Goal: Task Accomplishment & Management: Manage account settings

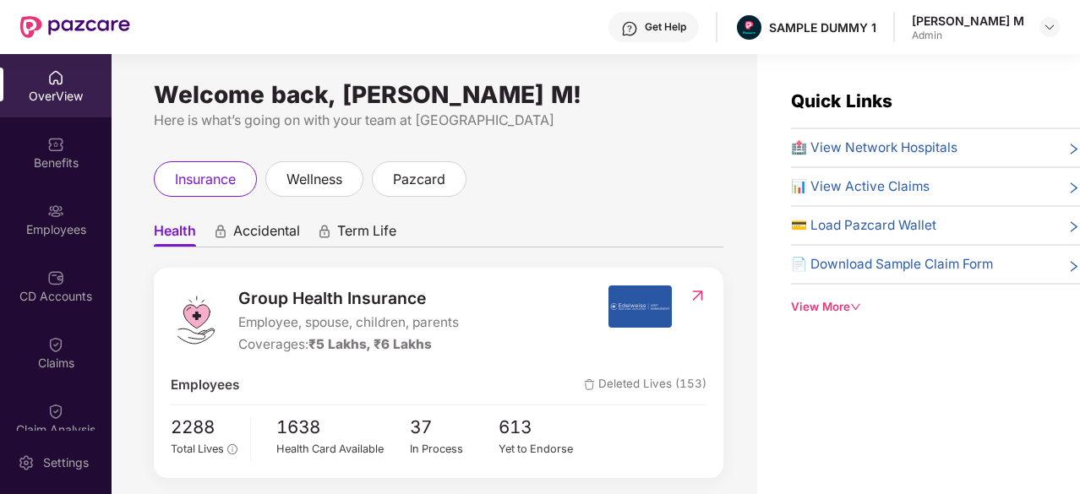
click at [42, 75] on div "OverView" at bounding box center [56, 85] width 112 height 63
click at [74, 340] on div "Claims" at bounding box center [56, 352] width 112 height 63
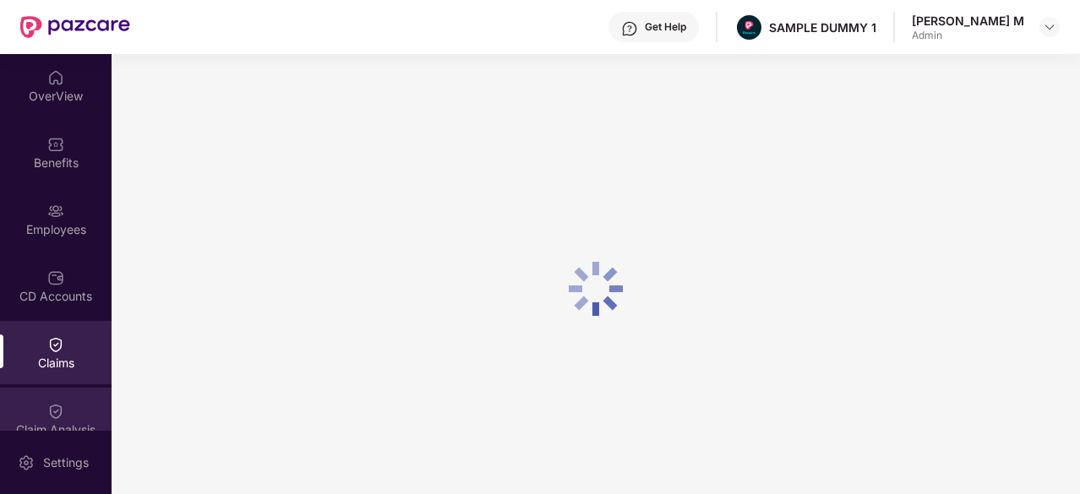
click at [72, 403] on div "Claim Analysis" at bounding box center [56, 419] width 112 height 63
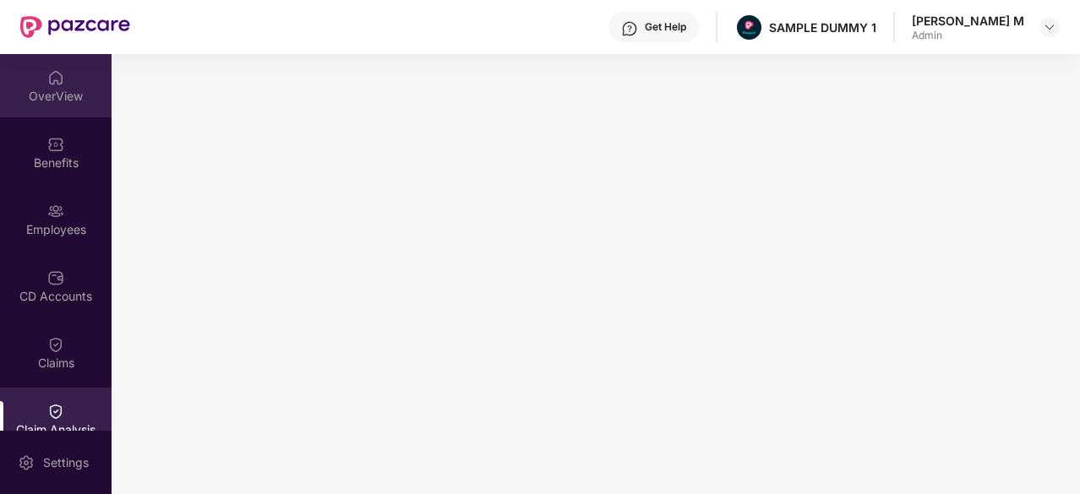
click at [51, 82] on img at bounding box center [55, 77] width 17 height 17
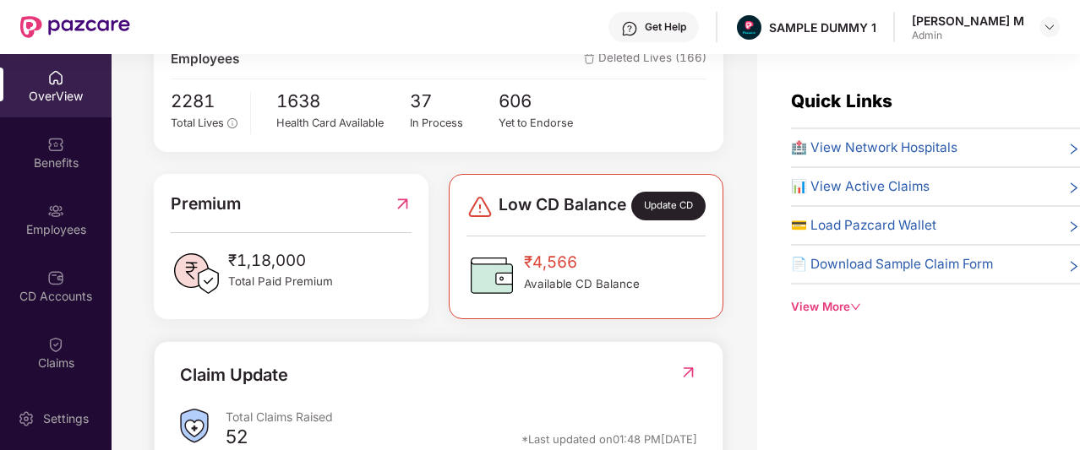
scroll to position [327, 0]
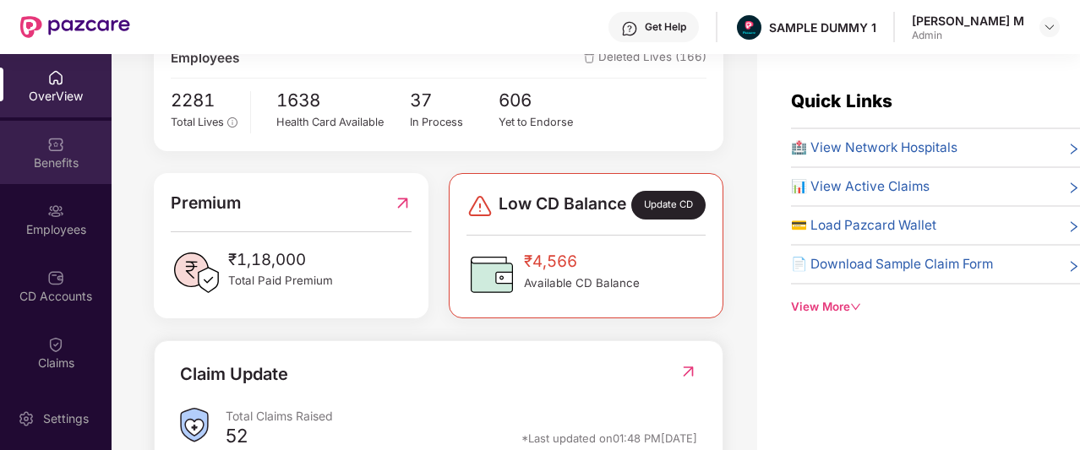
click at [54, 158] on div "Benefits" at bounding box center [56, 163] width 112 height 17
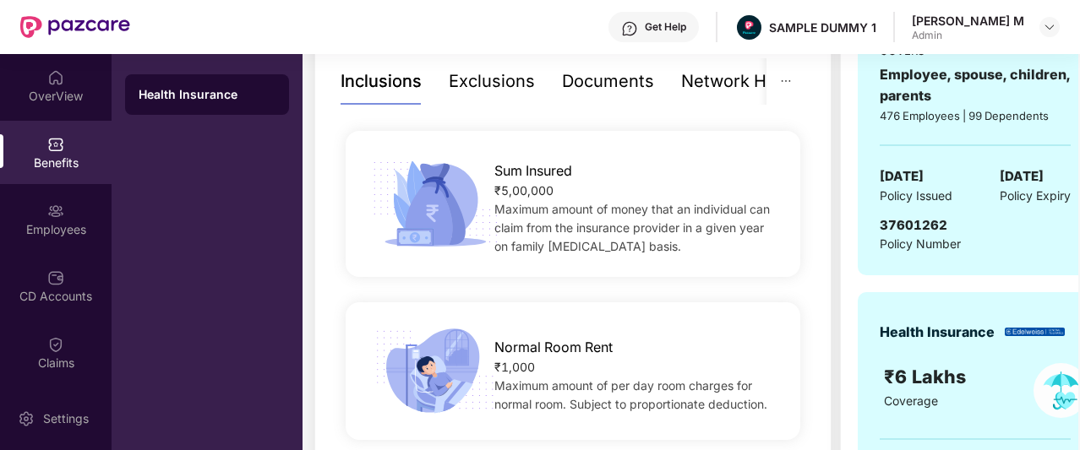
scroll to position [367, 0]
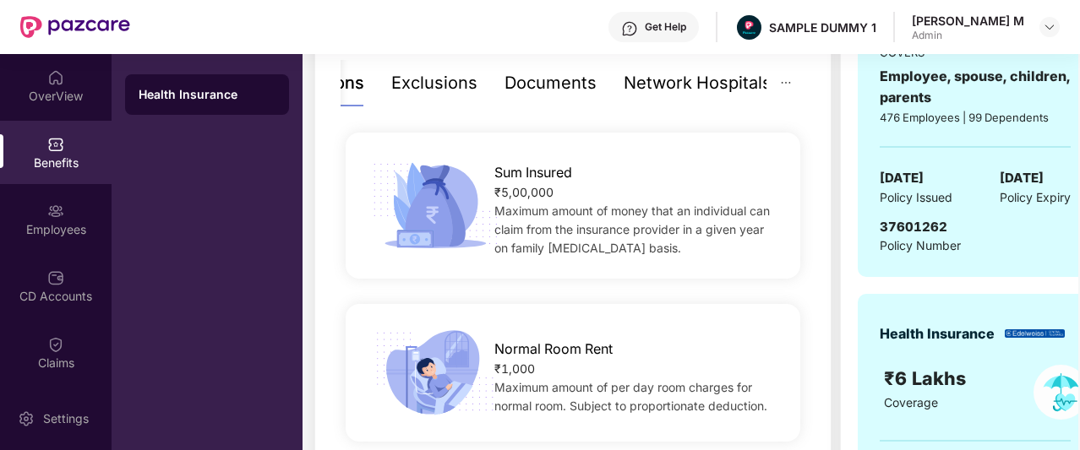
click at [734, 86] on div "Network Hospitals" at bounding box center [698, 83] width 148 height 26
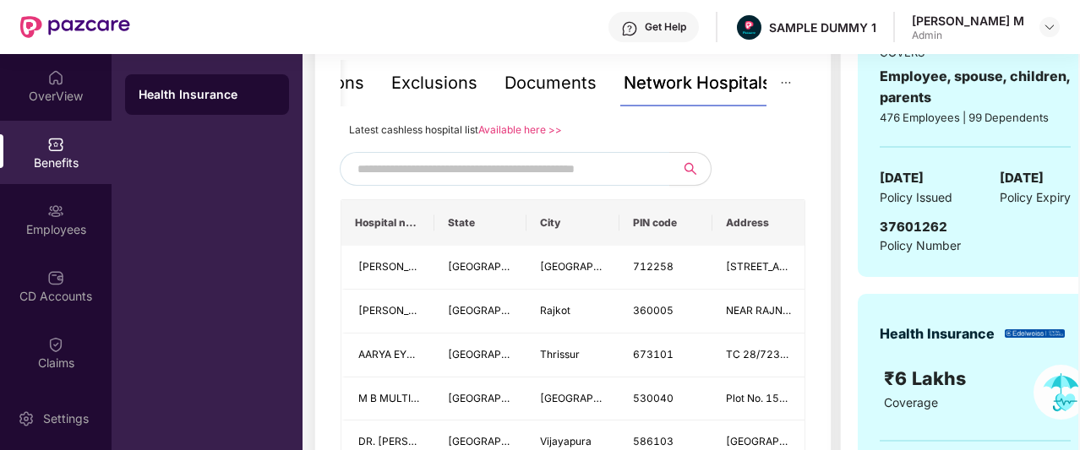
click at [522, 178] on input "text" at bounding box center [501, 168] width 289 height 25
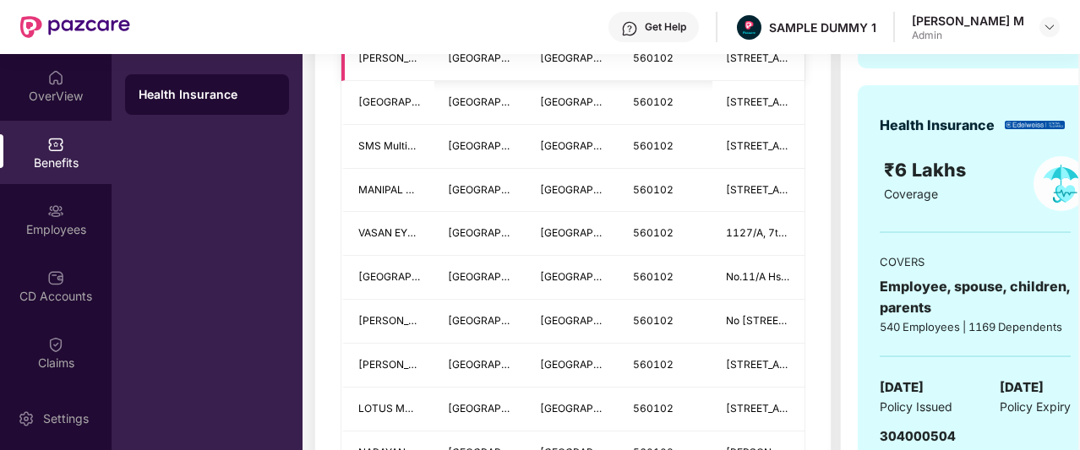
scroll to position [576, 0]
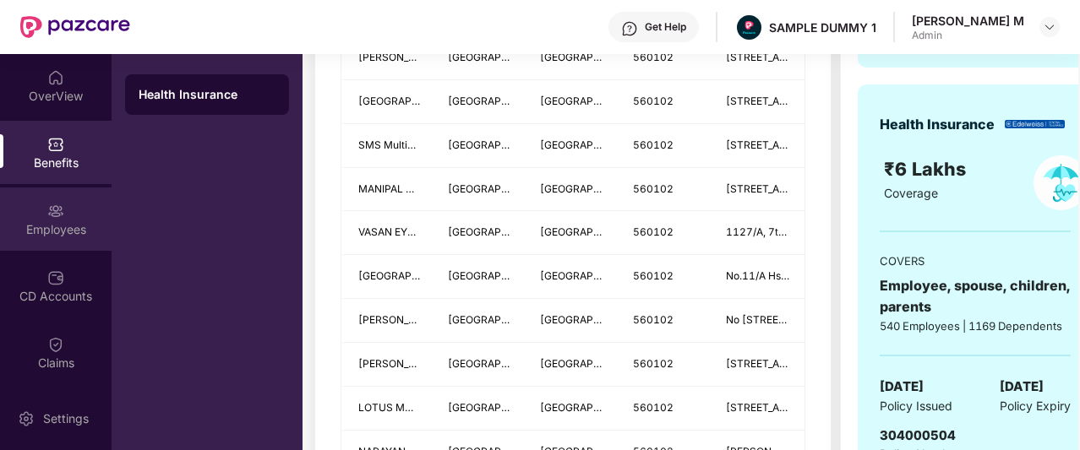
type input "******"
click at [45, 221] on div "Employees" at bounding box center [56, 229] width 112 height 17
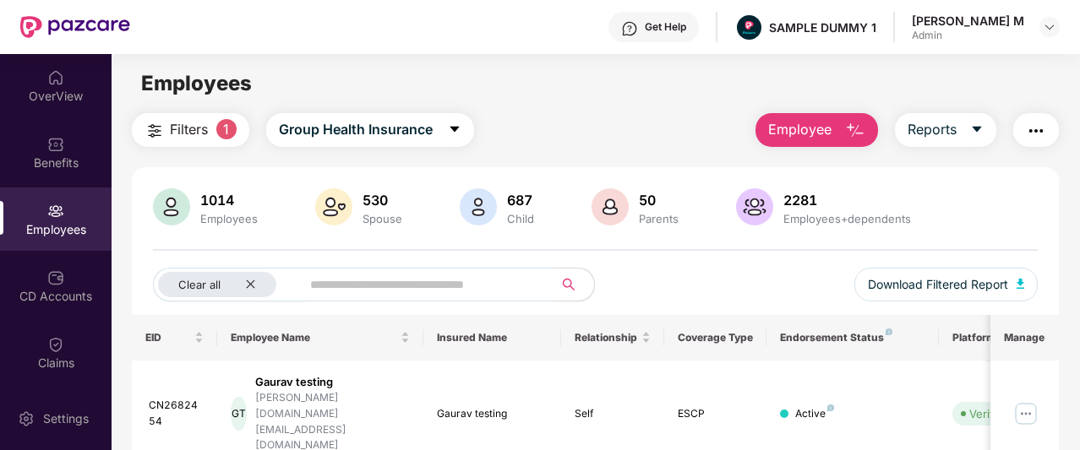
click at [794, 125] on span "Employee" at bounding box center [799, 129] width 63 height 21
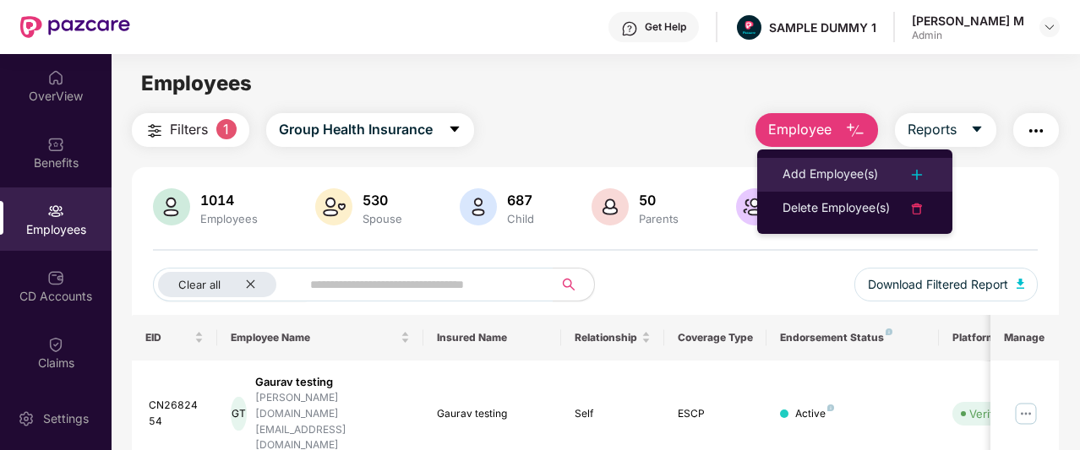
click at [814, 178] on div "Add Employee(s)" at bounding box center [829, 175] width 95 height 20
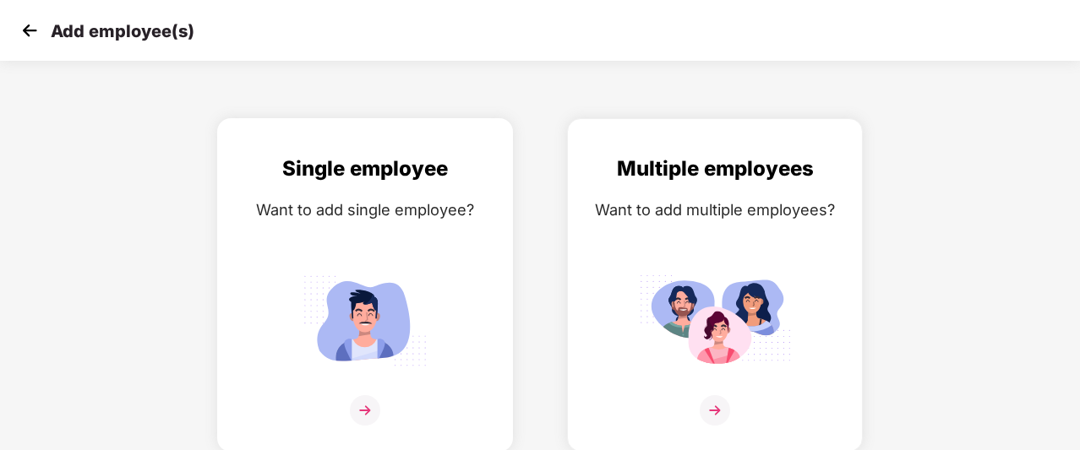
click at [462, 244] on div "Single employee Want to add single employee?" at bounding box center [365, 300] width 260 height 294
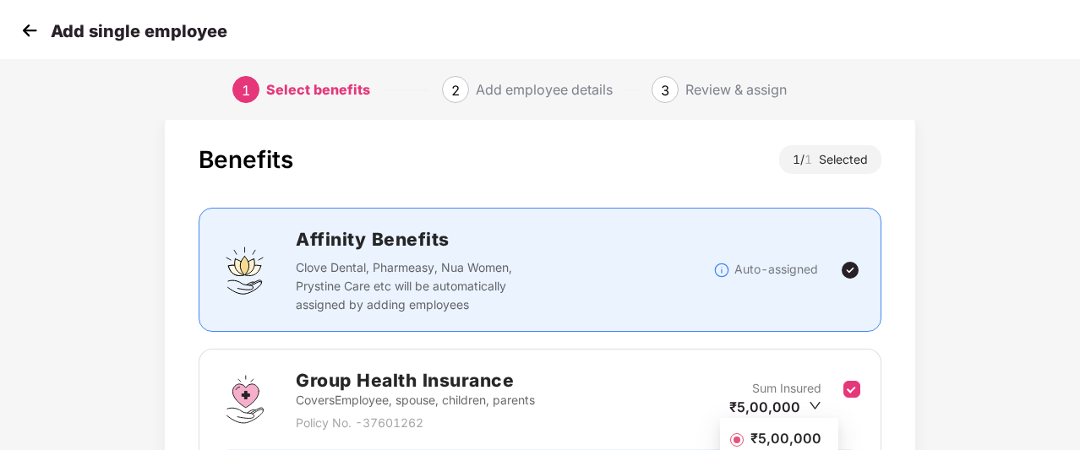
scroll to position [215, 0]
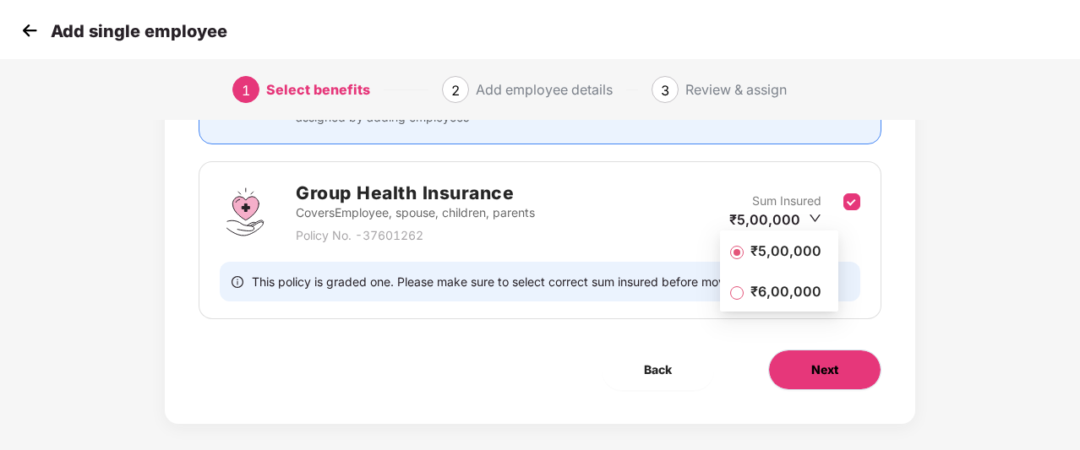
click at [840, 367] on button "Next" at bounding box center [824, 370] width 113 height 41
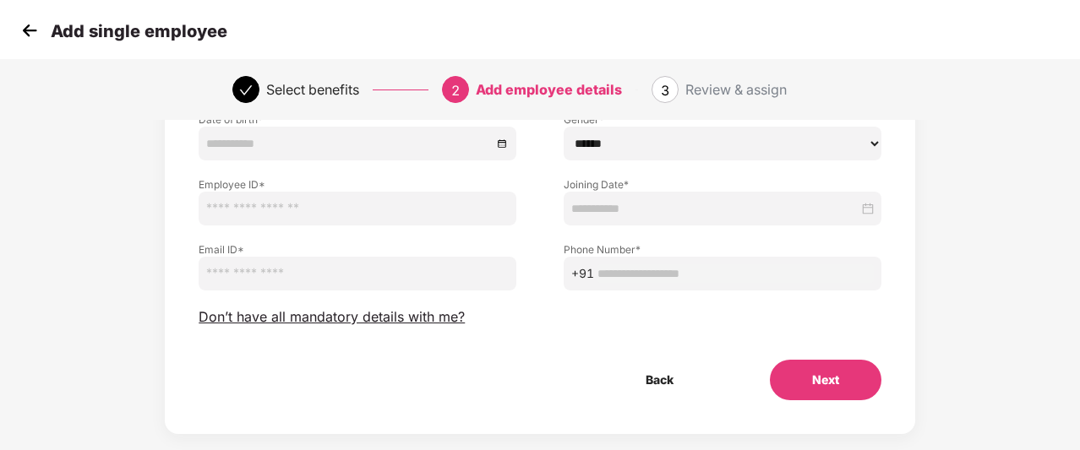
scroll to position [167, 0]
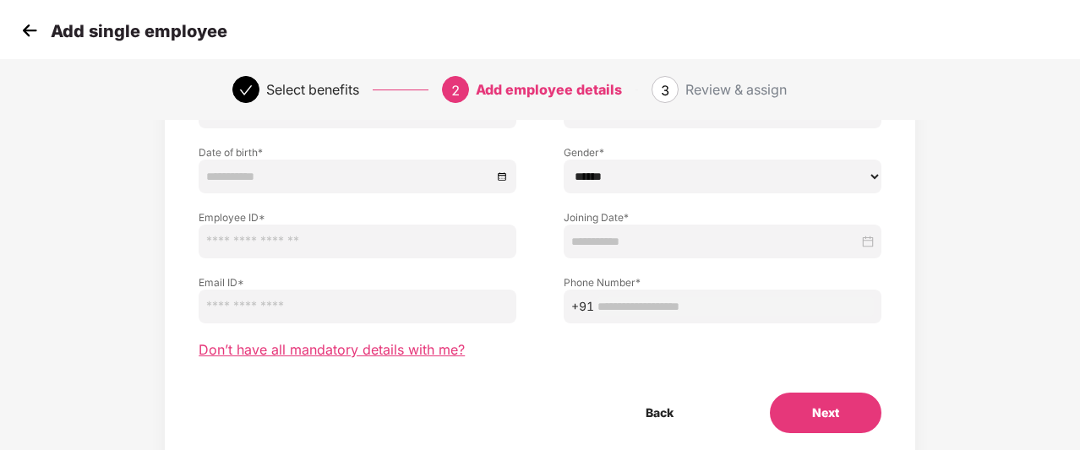
click at [431, 351] on span "Don’t have all mandatory details with me?" at bounding box center [332, 350] width 266 height 18
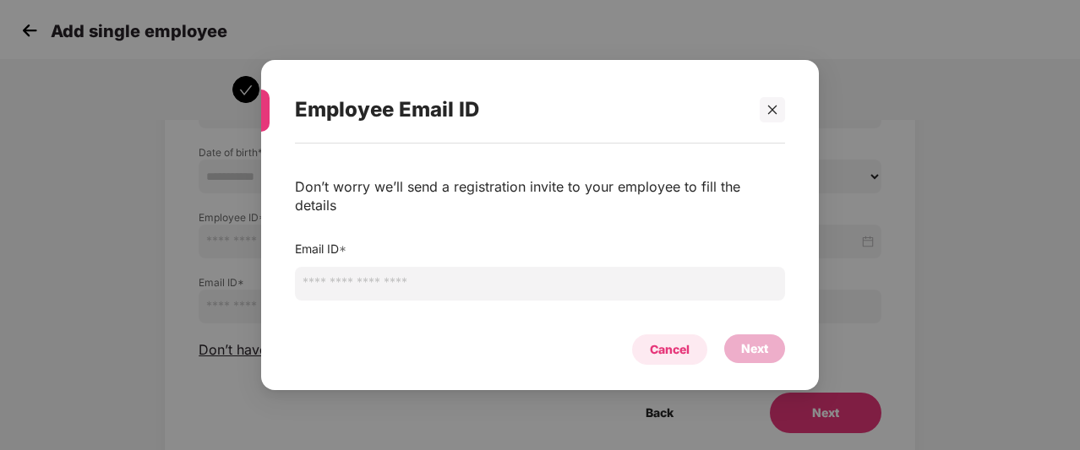
click at [664, 351] on div "Cancel" at bounding box center [669, 350] width 75 height 30
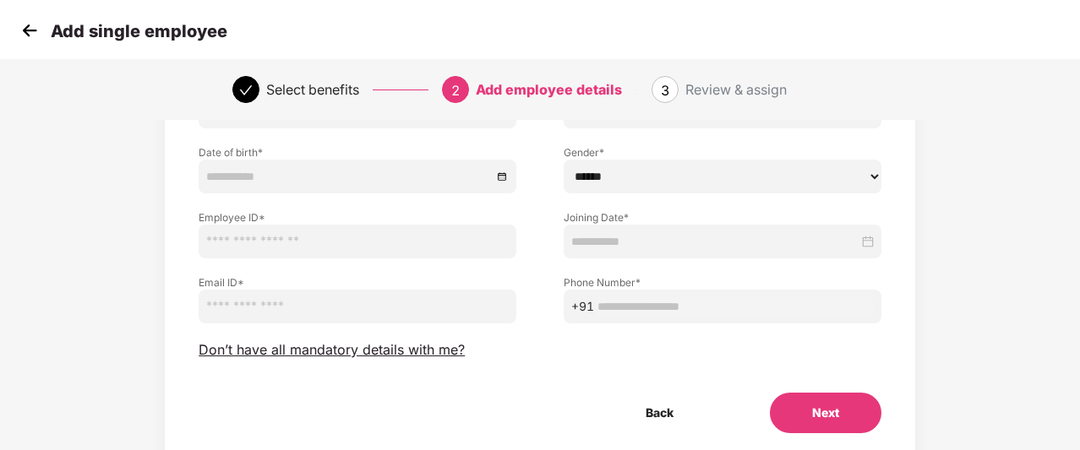
click at [30, 25] on img at bounding box center [29, 30] width 25 height 25
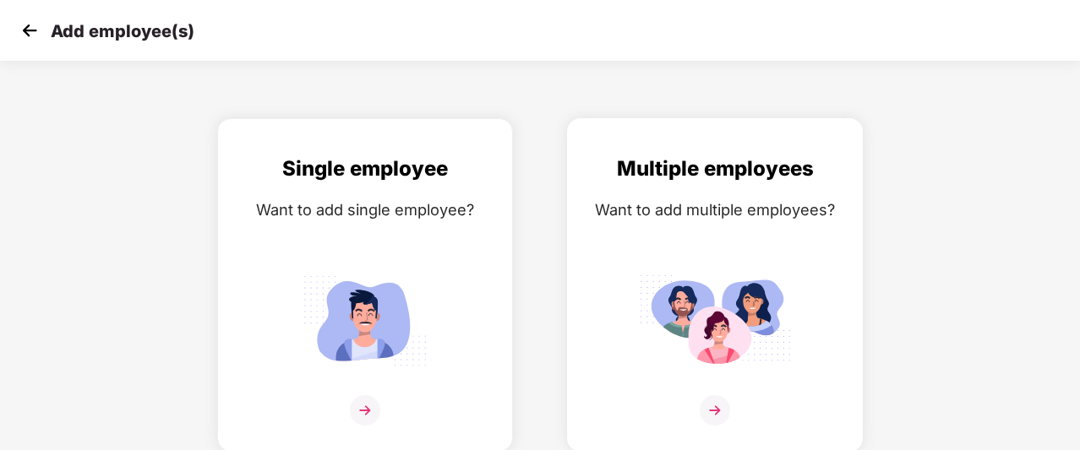
click at [673, 193] on div "Multiple employees Want to add multiple employees?" at bounding box center [715, 300] width 260 height 294
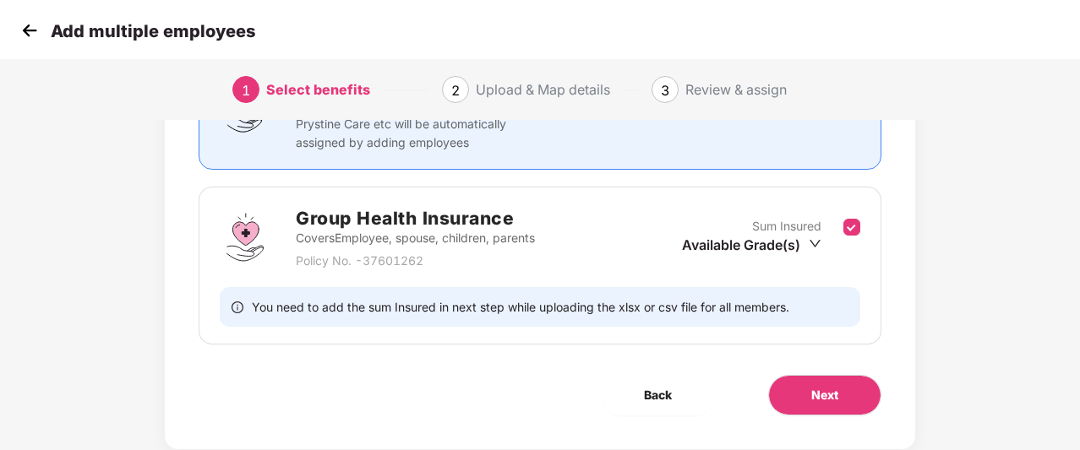
scroll to position [191, 0]
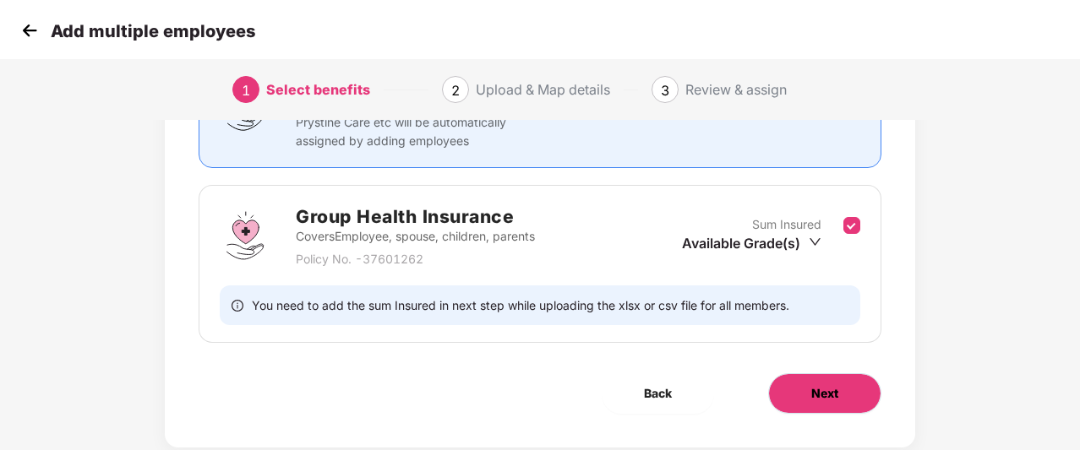
click at [820, 384] on span "Next" at bounding box center [824, 393] width 27 height 19
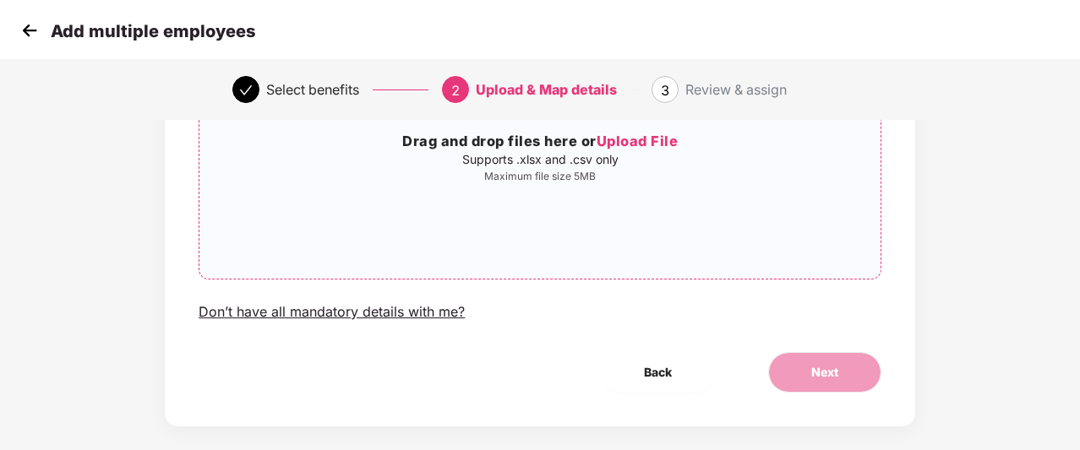
scroll to position [228, 0]
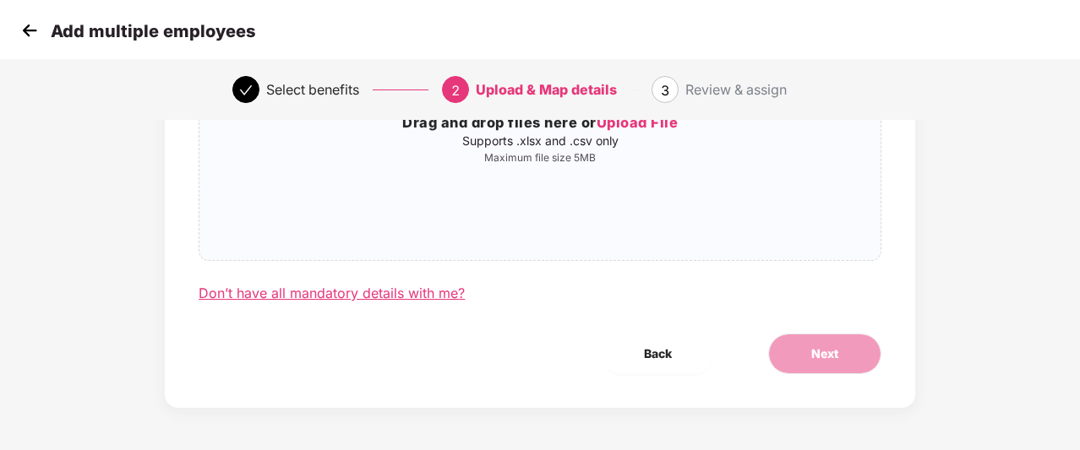
click at [440, 295] on div "Don’t have all mandatory details with me?" at bounding box center [332, 294] width 266 height 18
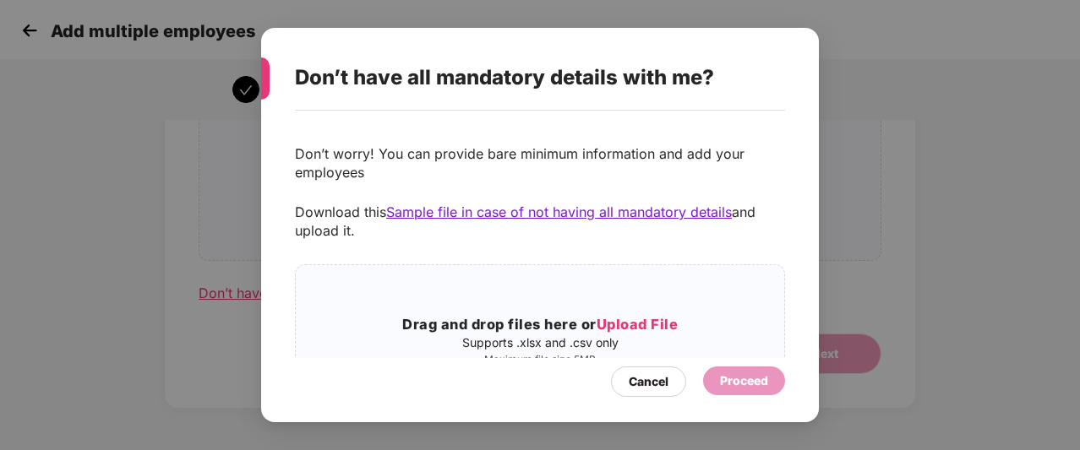
scroll to position [83, 0]
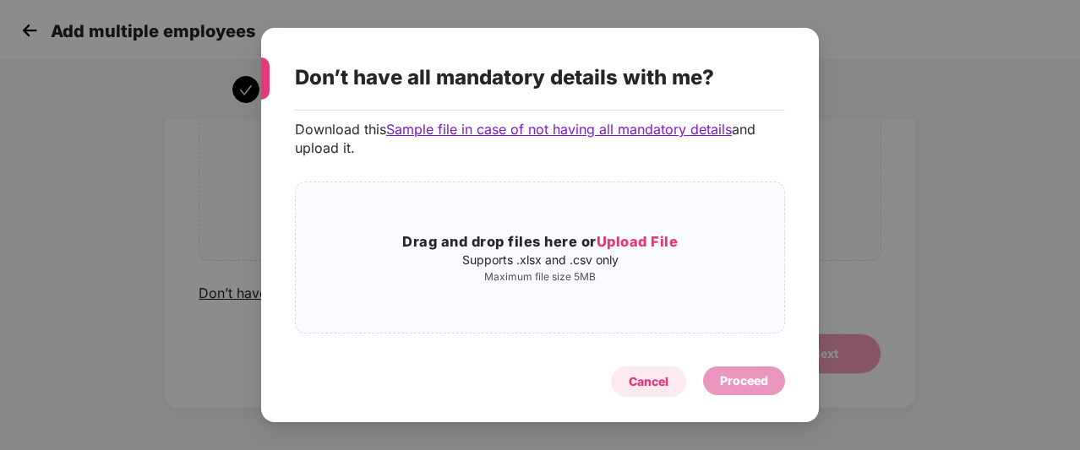
click at [645, 391] on div "Cancel" at bounding box center [648, 382] width 75 height 30
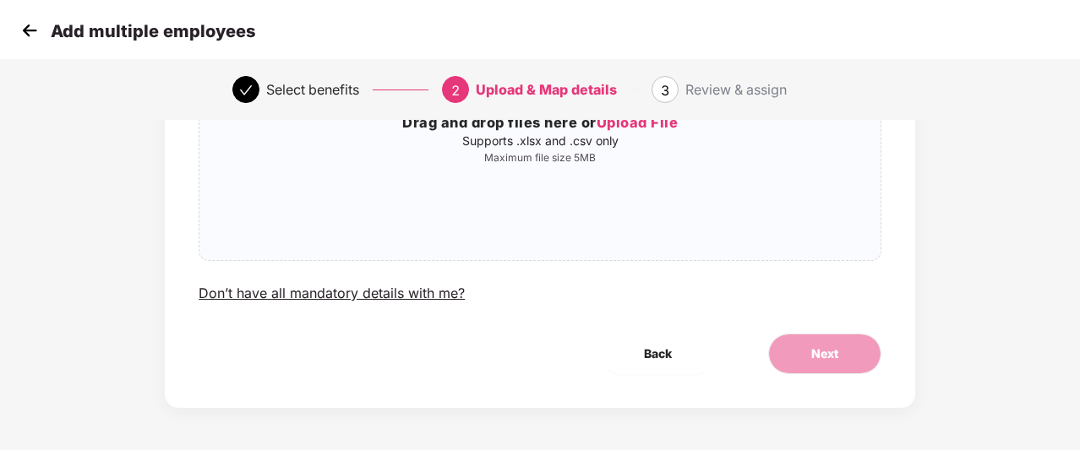
click at [19, 26] on img at bounding box center [29, 30] width 25 height 25
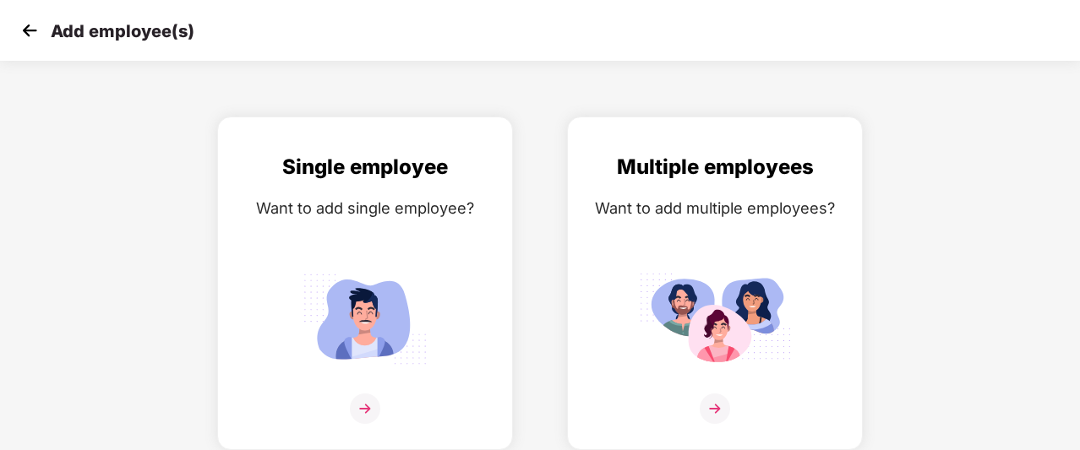
scroll to position [27, 0]
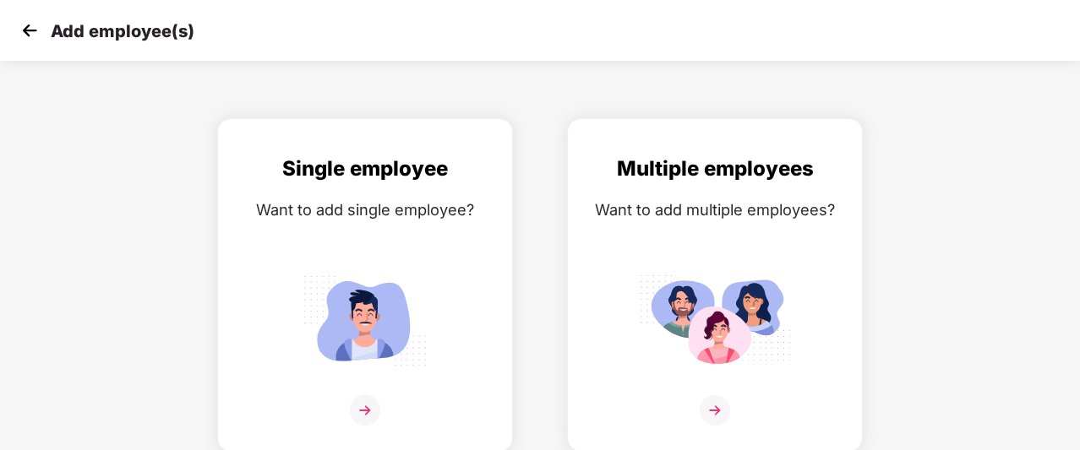
click at [19, 26] on img at bounding box center [29, 30] width 25 height 25
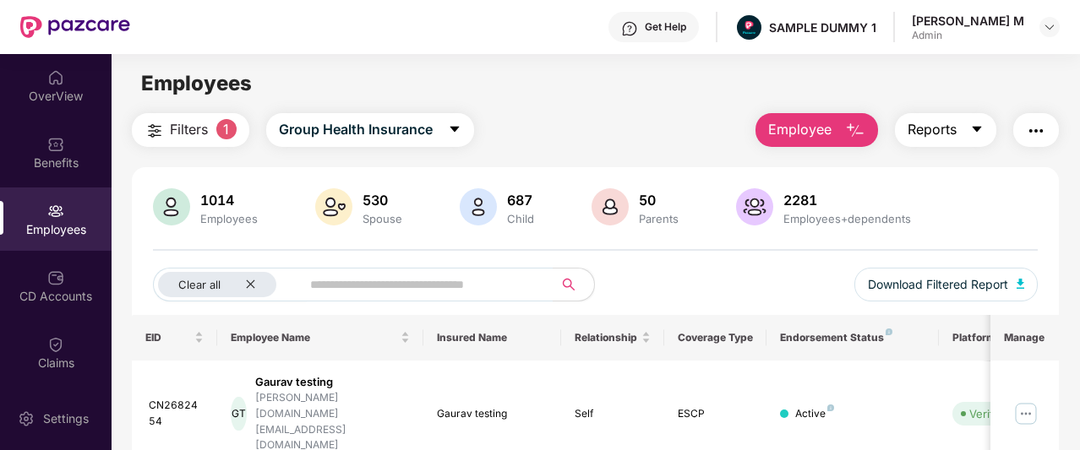
click at [950, 133] on span "Reports" at bounding box center [931, 129] width 49 height 21
click at [1041, 141] on button "button" at bounding box center [1036, 130] width 46 height 34
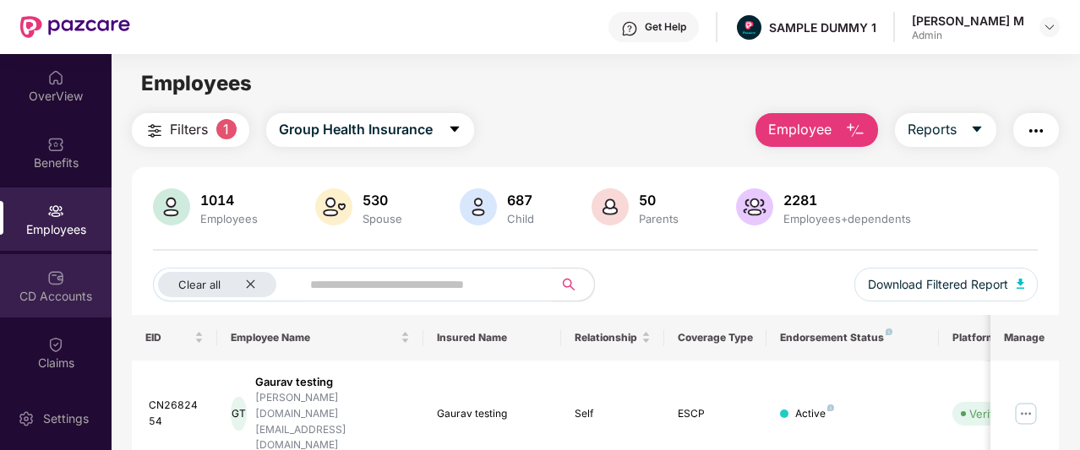
click at [17, 284] on div "CD Accounts" at bounding box center [56, 285] width 112 height 63
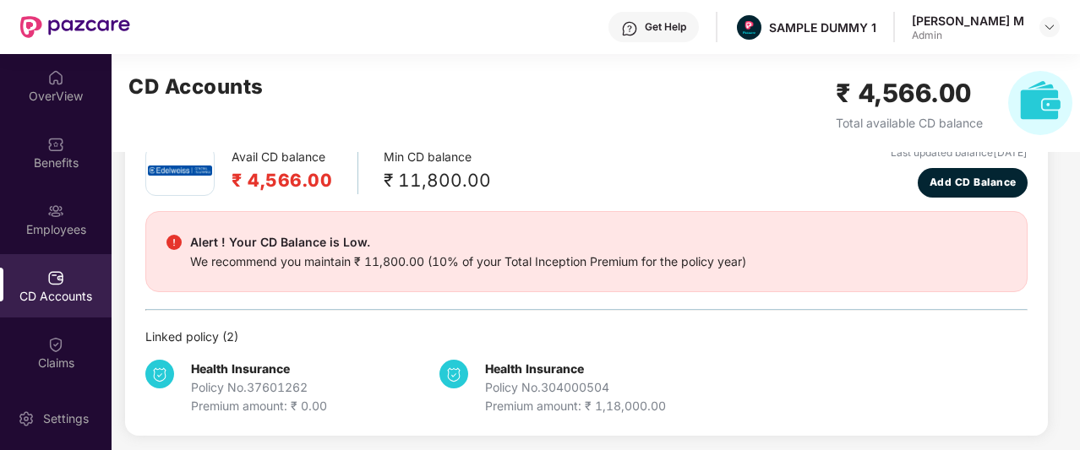
scroll to position [93, 0]
click at [953, 188] on span "Add CD Balance" at bounding box center [972, 182] width 87 height 16
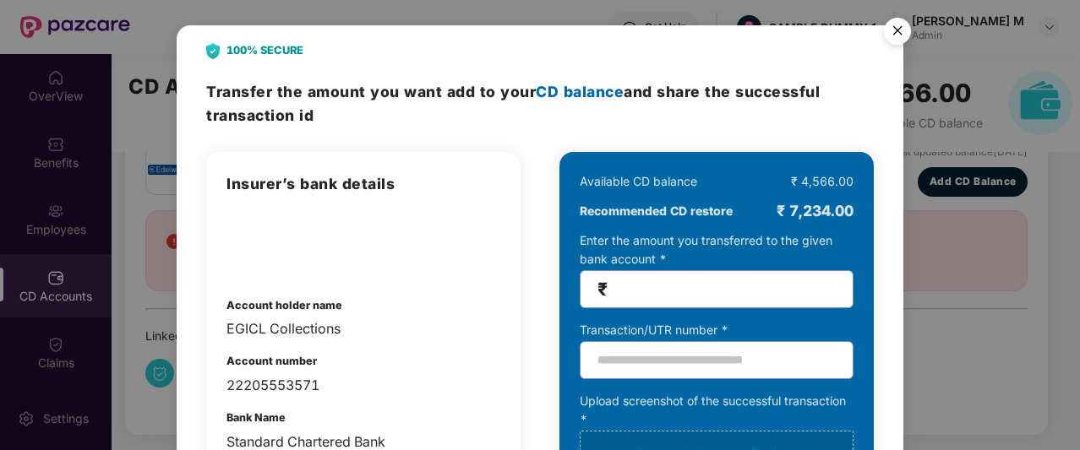
click at [900, 35] on img "Close" at bounding box center [897, 33] width 47 height 47
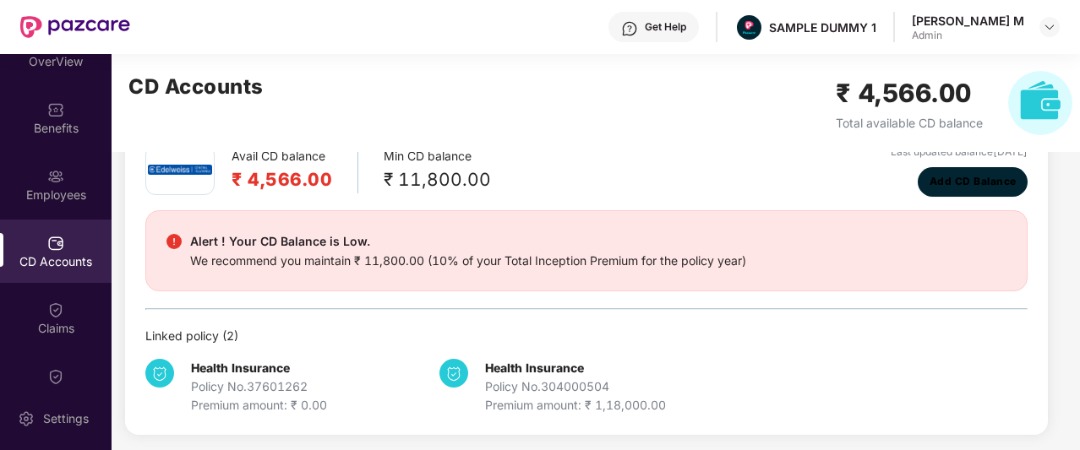
scroll to position [66, 0]
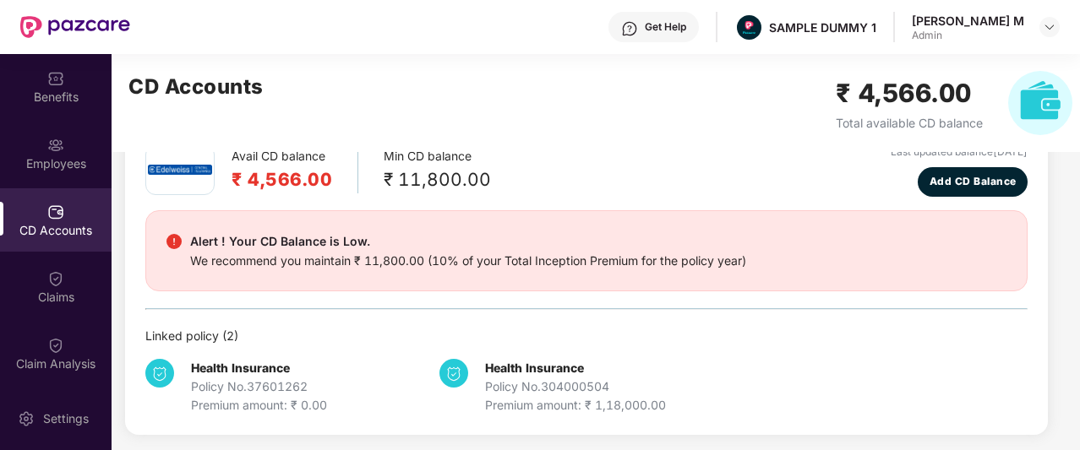
click at [11, 281] on div "Claims" at bounding box center [56, 286] width 112 height 63
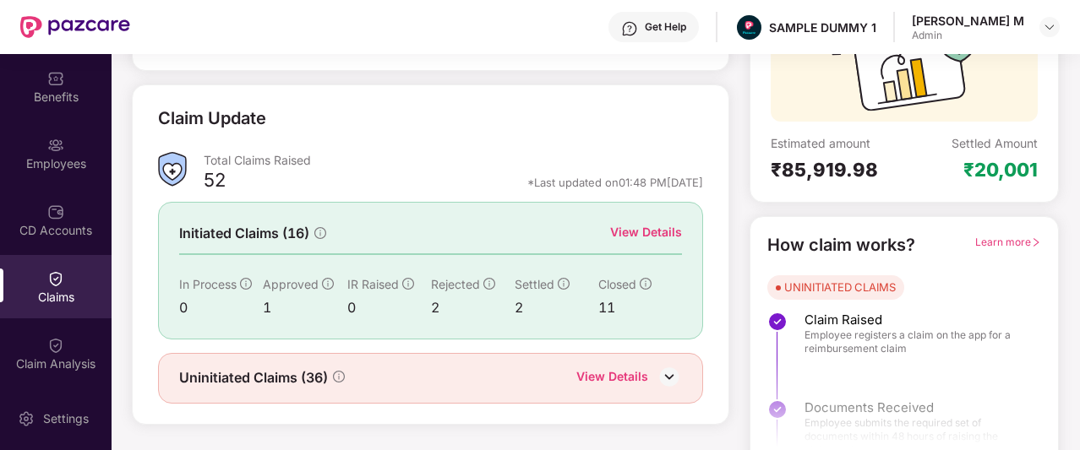
scroll to position [195, 0]
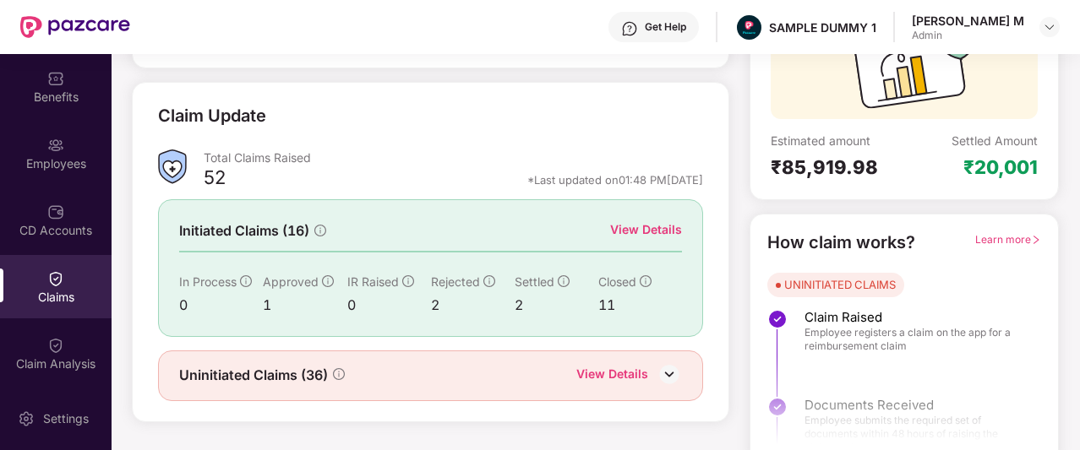
click at [665, 226] on div "View Details" at bounding box center [646, 230] width 72 height 19
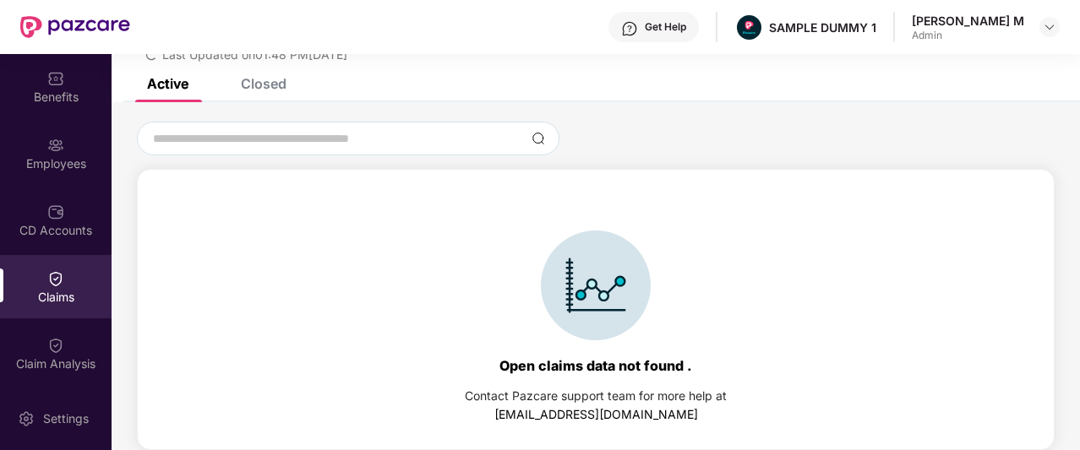
scroll to position [73, 0]
click at [261, 90] on div "Closed" at bounding box center [264, 83] width 46 height 17
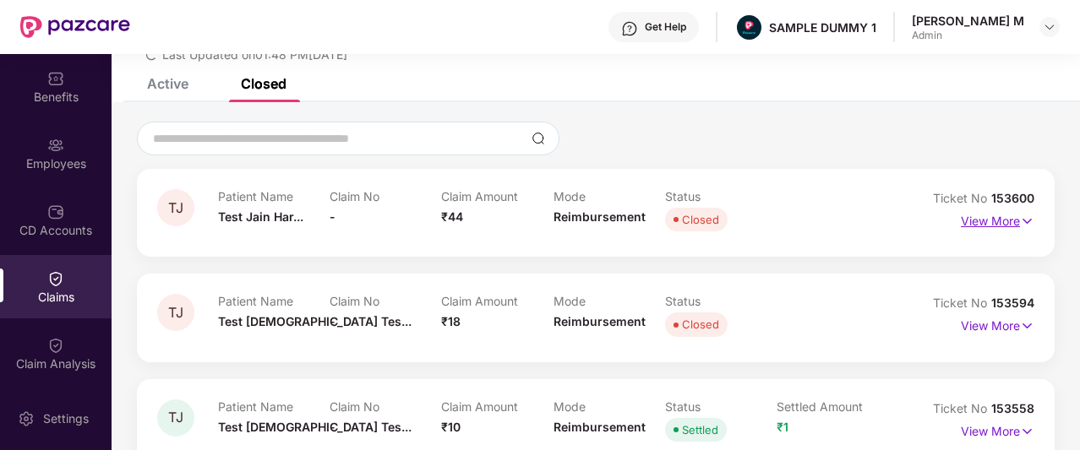
click at [980, 224] on p "View More" at bounding box center [998, 219] width 74 height 23
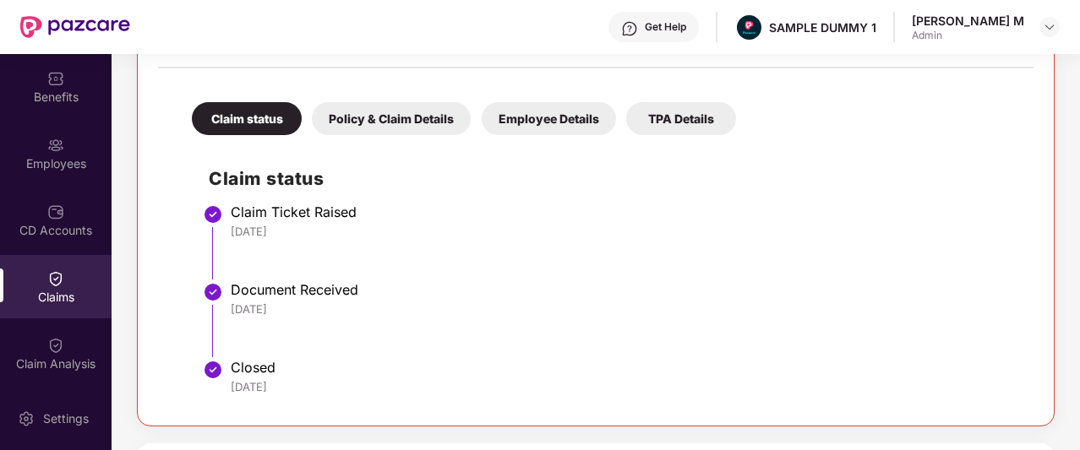
scroll to position [331, 0]
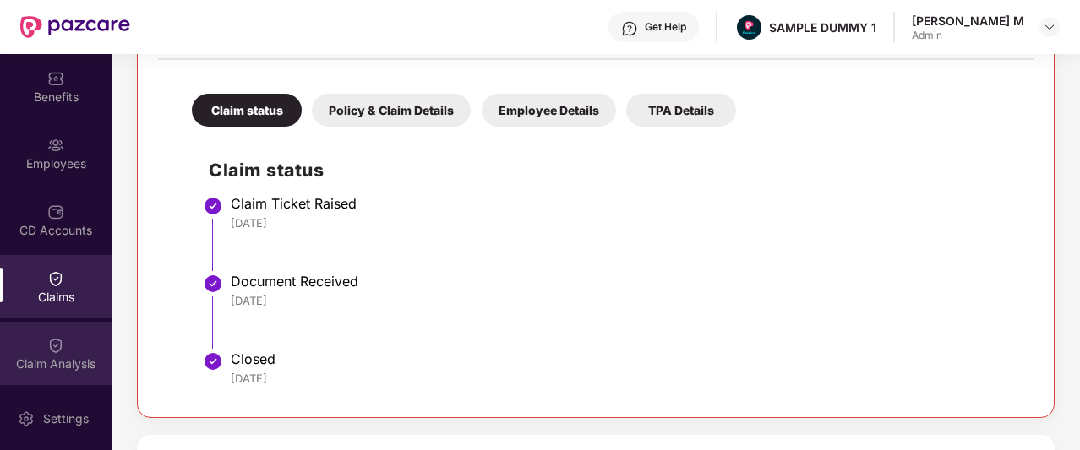
click at [44, 356] on div "Claim Analysis" at bounding box center [56, 364] width 112 height 17
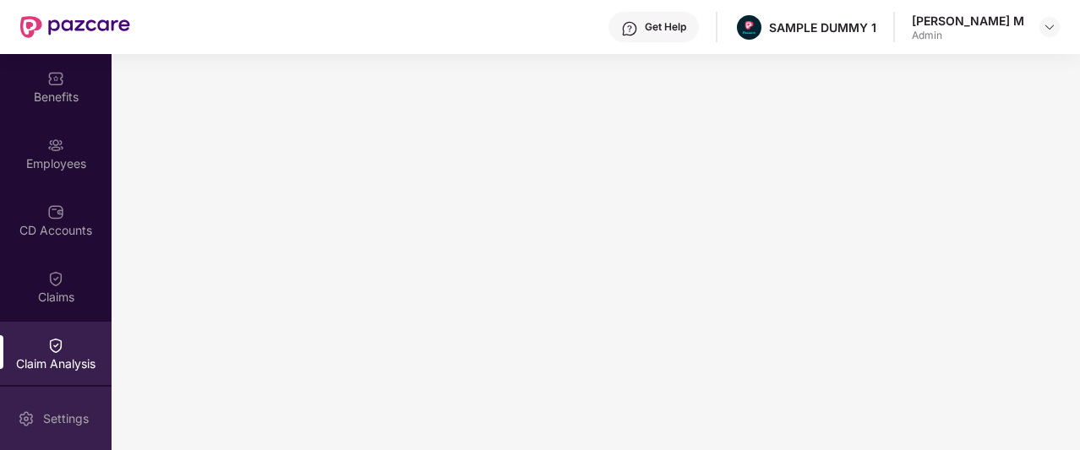
click at [42, 424] on div "Settings" at bounding box center [66, 419] width 56 height 17
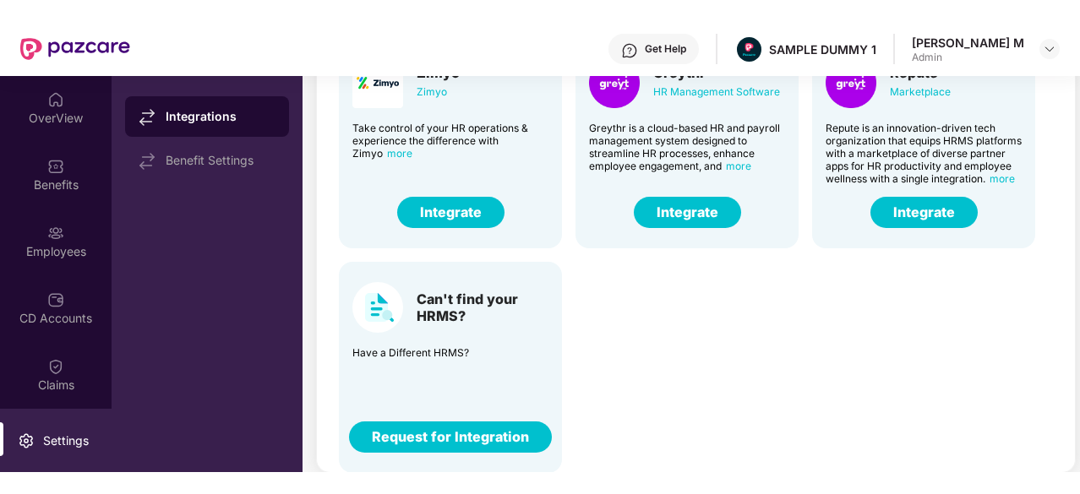
scroll to position [159, 0]
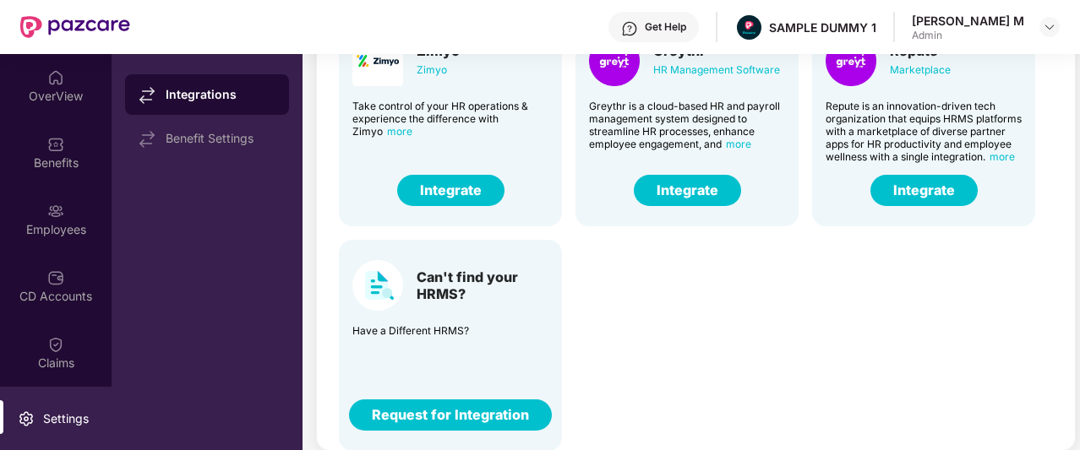
click at [686, 23] on div "Get Help" at bounding box center [665, 27] width 41 height 14
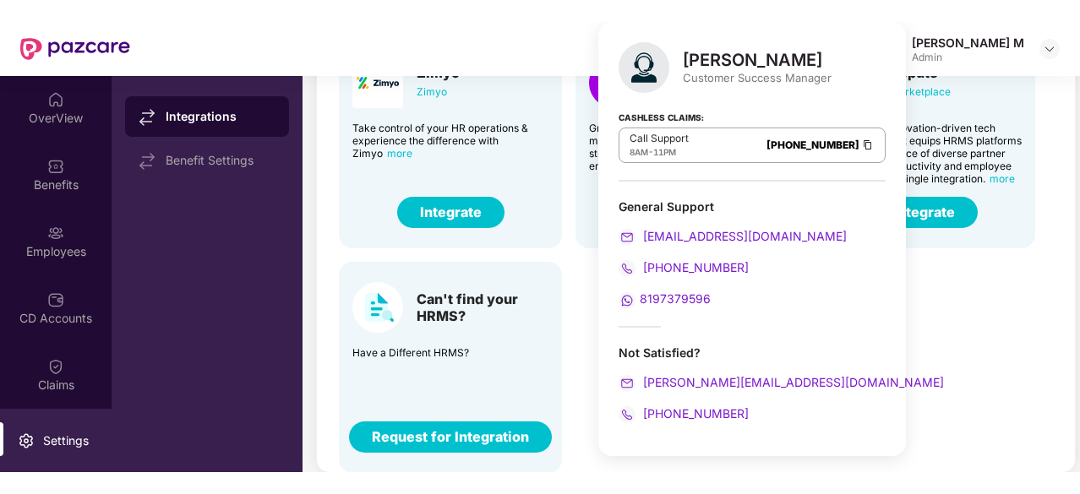
scroll to position [115, 0]
